Goal: Check status: Check status

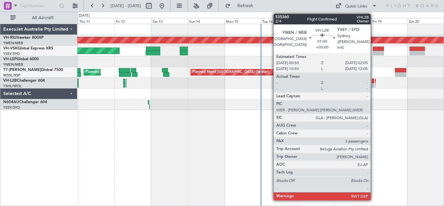
click at [374, 84] on div at bounding box center [373, 85] width 2 height 5
click at [373, 83] on div at bounding box center [373, 85] width 2 height 5
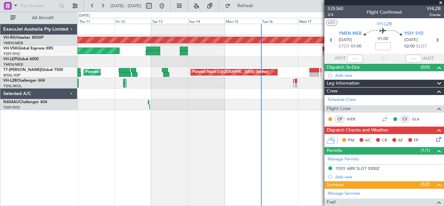
click at [440, 3] on div at bounding box center [385, 2] width 120 height 5
click at [441, 2] on span at bounding box center [441, 3] width 7 height 6
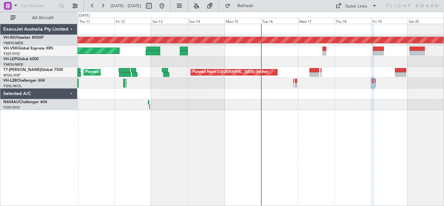
type input "0"
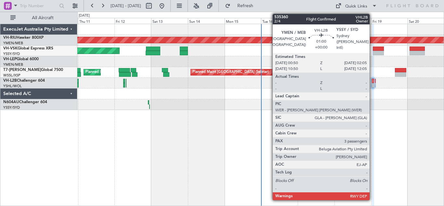
click at [373, 81] on div at bounding box center [373, 81] width 2 height 5
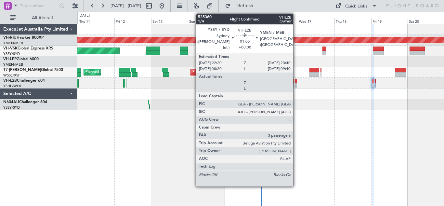
click at [296, 84] on div at bounding box center [296, 85] width 2 height 5
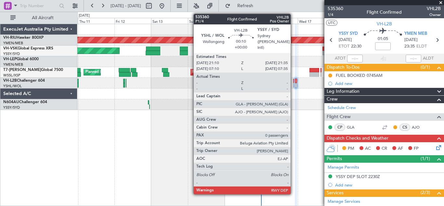
click at [294, 83] on div at bounding box center [293, 81] width 1 height 5
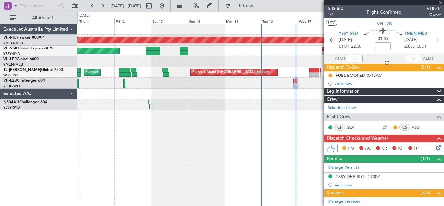
type input "0"
